Goal: Task Accomplishment & Management: Complete application form

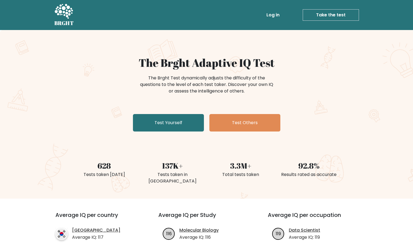
click at [342, 14] on link "Take the test" at bounding box center [331, 14] width 56 height 11
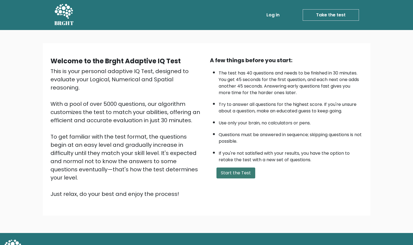
click at [243, 178] on button "Start the Test" at bounding box center [236, 173] width 39 height 11
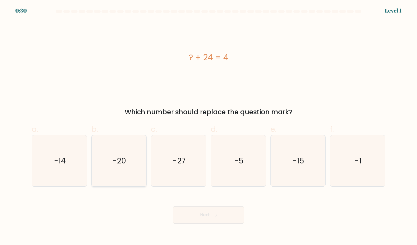
click at [128, 166] on icon "-20" at bounding box center [118, 161] width 51 height 51
click at [209, 126] on input "b. -20" at bounding box center [209, 125] width 0 height 4
radio input "true"
click at [235, 218] on button "Next" at bounding box center [208, 215] width 71 height 17
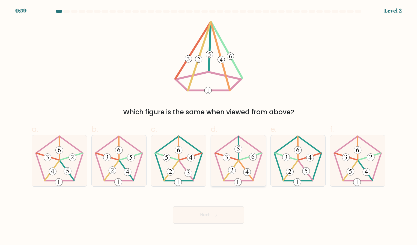
click at [246, 164] on icon at bounding box center [238, 161] width 51 height 51
click at [209, 126] on input "d." at bounding box center [209, 125] width 0 height 4
radio input "true"
click at [212, 221] on button "Next" at bounding box center [208, 215] width 71 height 17
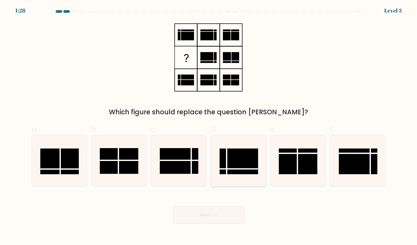
click at [245, 160] on rect at bounding box center [239, 162] width 39 height 26
click at [209, 126] on input "d." at bounding box center [209, 125] width 0 height 4
radio input "true"
click at [218, 218] on button "Next" at bounding box center [208, 215] width 71 height 17
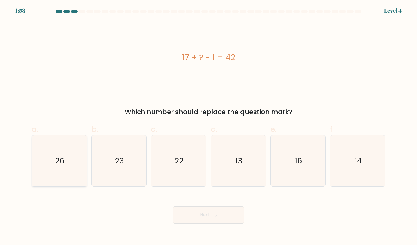
click at [67, 167] on icon "26" at bounding box center [59, 161] width 51 height 51
click at [209, 126] on input "a. 26" at bounding box center [209, 125] width 0 height 4
radio input "true"
click at [218, 223] on button "Next" at bounding box center [208, 215] width 71 height 17
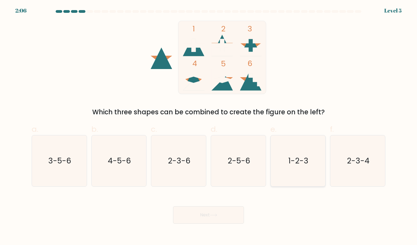
click at [305, 164] on text "1-2-3" at bounding box center [299, 161] width 20 height 11
click at [209, 126] on input "e. 1-2-3" at bounding box center [209, 125] width 0 height 4
radio input "true"
click at [230, 210] on button "Next" at bounding box center [208, 215] width 71 height 17
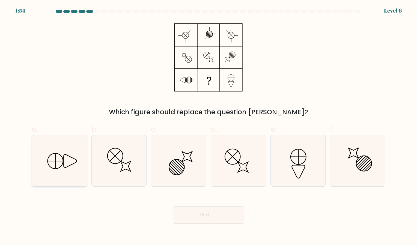
click at [60, 167] on icon at bounding box center [59, 161] width 51 height 51
click at [209, 126] on input "a." at bounding box center [209, 125] width 0 height 4
radio input "true"
click at [210, 216] on button "Next" at bounding box center [208, 215] width 71 height 17
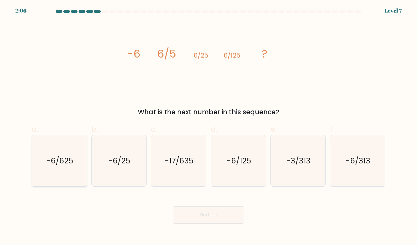
click at [75, 175] on icon "-6/625" at bounding box center [59, 161] width 51 height 51
click at [209, 126] on input "a. -6/625" at bounding box center [209, 125] width 0 height 4
radio input "true"
click at [228, 218] on button "Next" at bounding box center [208, 215] width 71 height 17
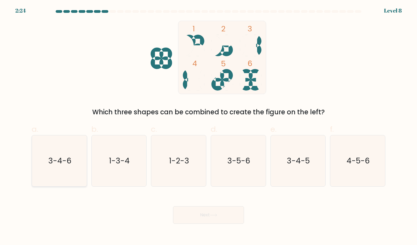
click at [78, 163] on icon "3-4-6" at bounding box center [59, 161] width 51 height 51
click at [209, 126] on input "a. 3-4-6" at bounding box center [209, 125] width 0 height 4
radio input "true"
click at [205, 215] on button "Next" at bounding box center [208, 215] width 71 height 17
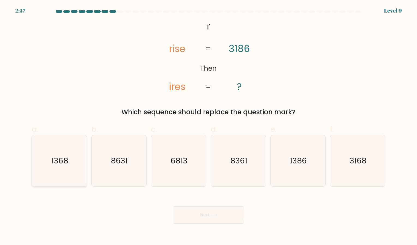
click at [63, 159] on text "1368" at bounding box center [59, 161] width 17 height 11
click at [209, 126] on input "a. 1368" at bounding box center [209, 125] width 0 height 4
radio input "true"
click at [192, 210] on button "Next" at bounding box center [208, 215] width 71 height 17
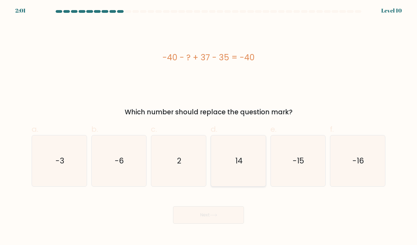
click at [245, 173] on icon "14" at bounding box center [238, 161] width 51 height 51
click at [209, 126] on input "d. 14" at bounding box center [209, 125] width 0 height 4
radio input "true"
click at [221, 215] on button "Next" at bounding box center [208, 215] width 71 height 17
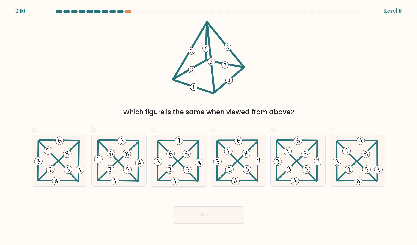
click at [182, 161] on icon at bounding box center [179, 161] width 52 height 51
click at [209, 126] on input "c." at bounding box center [209, 125] width 0 height 4
radio input "true"
click at [209, 218] on button "Next" at bounding box center [208, 215] width 71 height 17
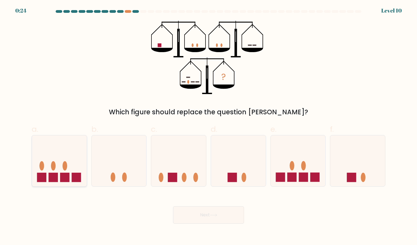
click at [74, 167] on icon at bounding box center [59, 160] width 55 height 45
click at [209, 126] on input "a." at bounding box center [209, 125] width 0 height 4
radio input "true"
click at [204, 214] on button "Next" at bounding box center [208, 215] width 71 height 17
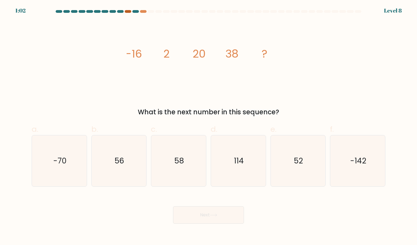
click at [128, 12] on div at bounding box center [128, 11] width 7 height 3
click at [143, 9] on div "1:00 Level 8" at bounding box center [208, 7] width 417 height 15
click at [143, 13] on div at bounding box center [208, 12] width 361 height 5
click at [126, 175] on icon "56" at bounding box center [118, 161] width 51 height 51
click at [209, 126] on input "b. 56" at bounding box center [209, 125] width 0 height 4
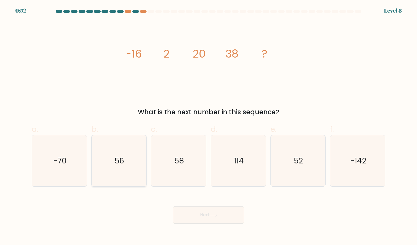
radio input "true"
click at [210, 212] on button "Next" at bounding box center [208, 215] width 71 height 17
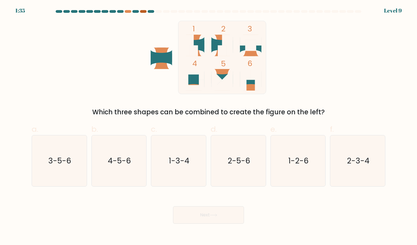
click at [143, 11] on div at bounding box center [143, 11] width 7 height 3
click at [252, 87] on icon at bounding box center [253, 80] width 13 height 22
click at [317, 170] on icon "1-2-6" at bounding box center [298, 161] width 51 height 51
click at [209, 126] on input "e. 1-2-6" at bounding box center [209, 125] width 0 height 4
radio input "true"
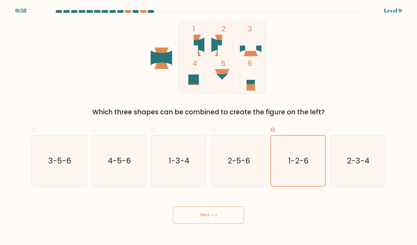
click at [232, 217] on button "Next" at bounding box center [208, 215] width 71 height 17
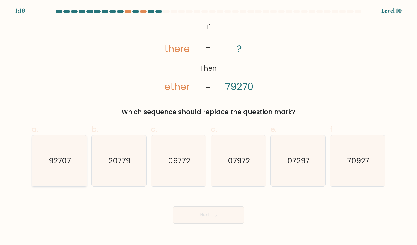
click at [60, 166] on icon "92707" at bounding box center [59, 161] width 51 height 51
click at [209, 126] on input "a. 92707" at bounding box center [209, 125] width 0 height 4
radio input "true"
click at [198, 215] on button "Next" at bounding box center [208, 215] width 71 height 17
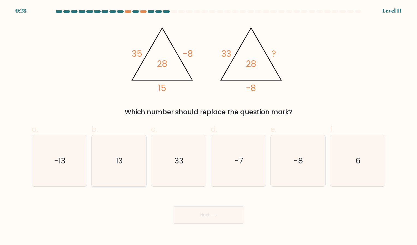
click at [127, 167] on icon "13" at bounding box center [118, 161] width 51 height 51
click at [209, 126] on input "b. 13" at bounding box center [209, 125] width 0 height 4
radio input "true"
click at [205, 219] on button "Next" at bounding box center [208, 215] width 71 height 17
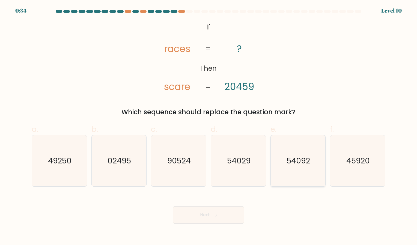
click at [301, 178] on icon "54092" at bounding box center [298, 161] width 51 height 51
click at [209, 126] on input "e. 54092" at bounding box center [209, 125] width 0 height 4
radio input "true"
click at [214, 211] on button "Next" at bounding box center [208, 215] width 71 height 17
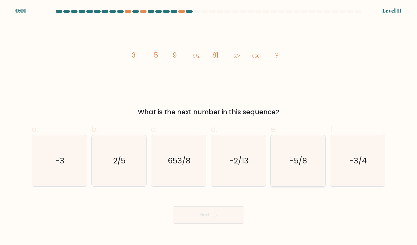
click at [311, 169] on icon "-5/8" at bounding box center [298, 161] width 51 height 51
click at [209, 126] on input "e. -5/8" at bounding box center [209, 125] width 0 height 4
radio input "true"
click at [231, 214] on div "Next" at bounding box center [208, 208] width 361 height 31
